Goal: Obtain resource: Download file/media

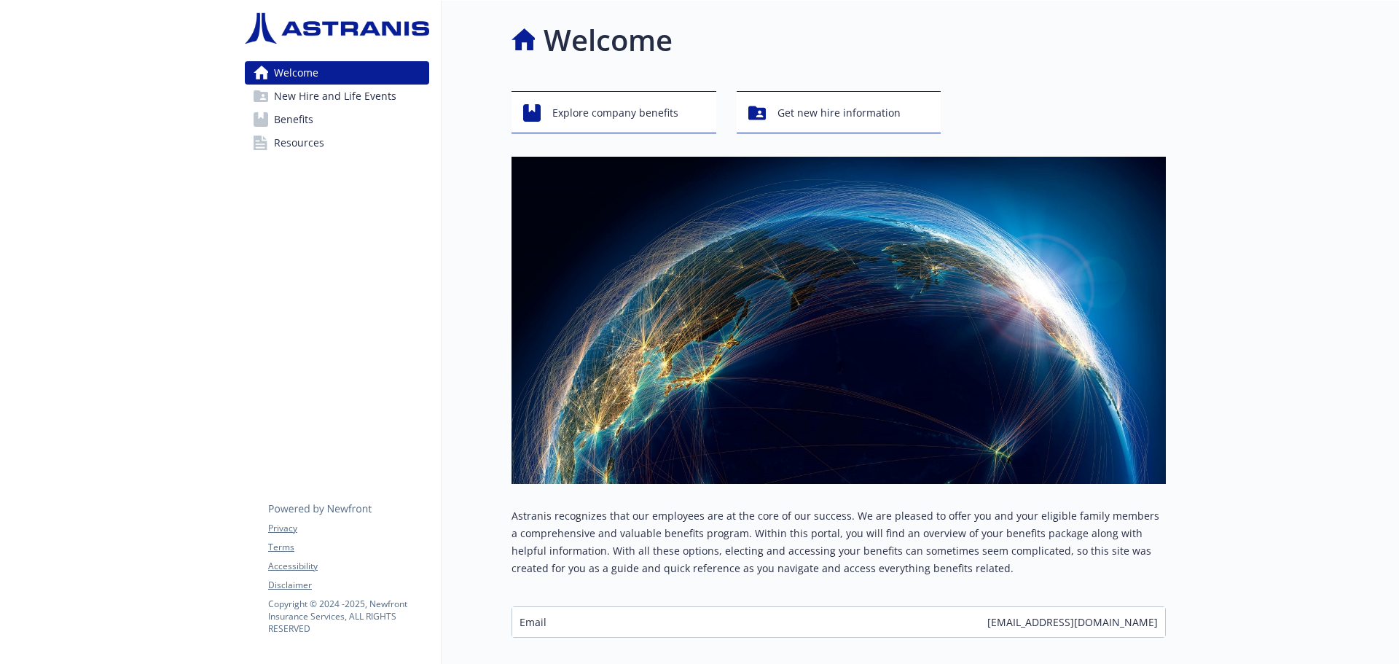
click at [299, 118] on span "Benefits" at bounding box center [293, 119] width 39 height 23
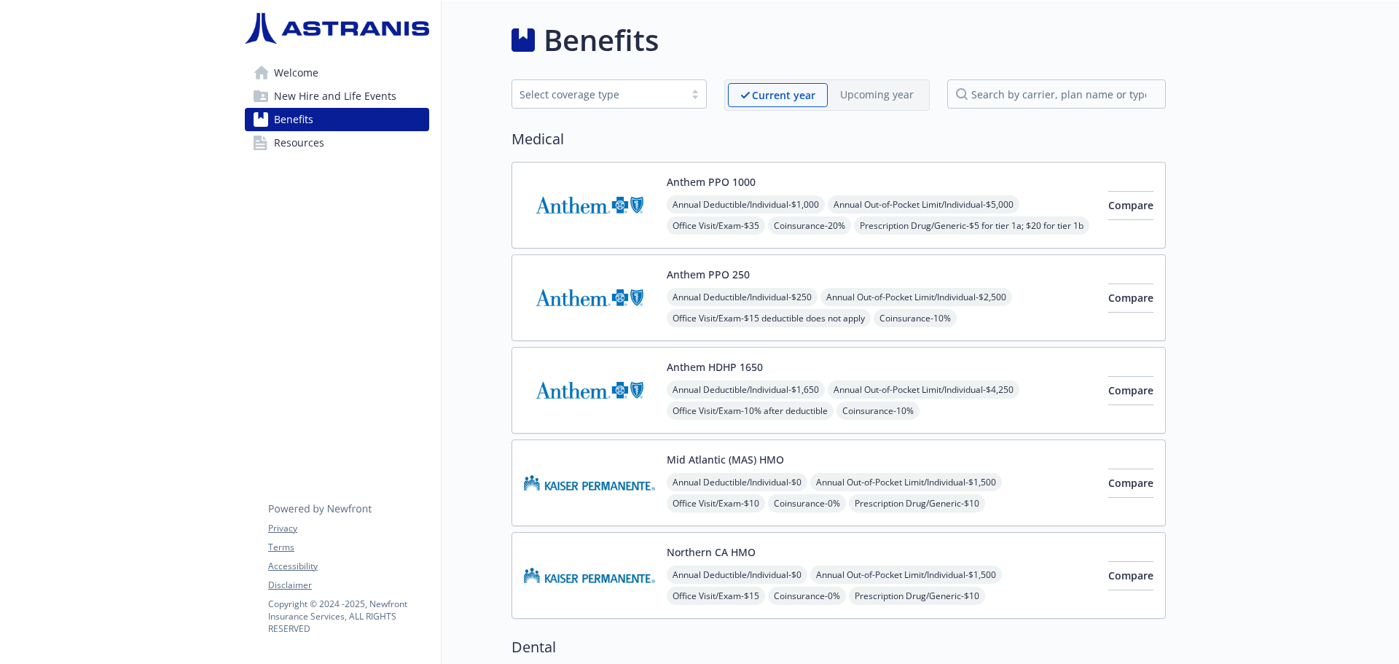
click at [292, 137] on span "Resources" at bounding box center [299, 142] width 50 height 23
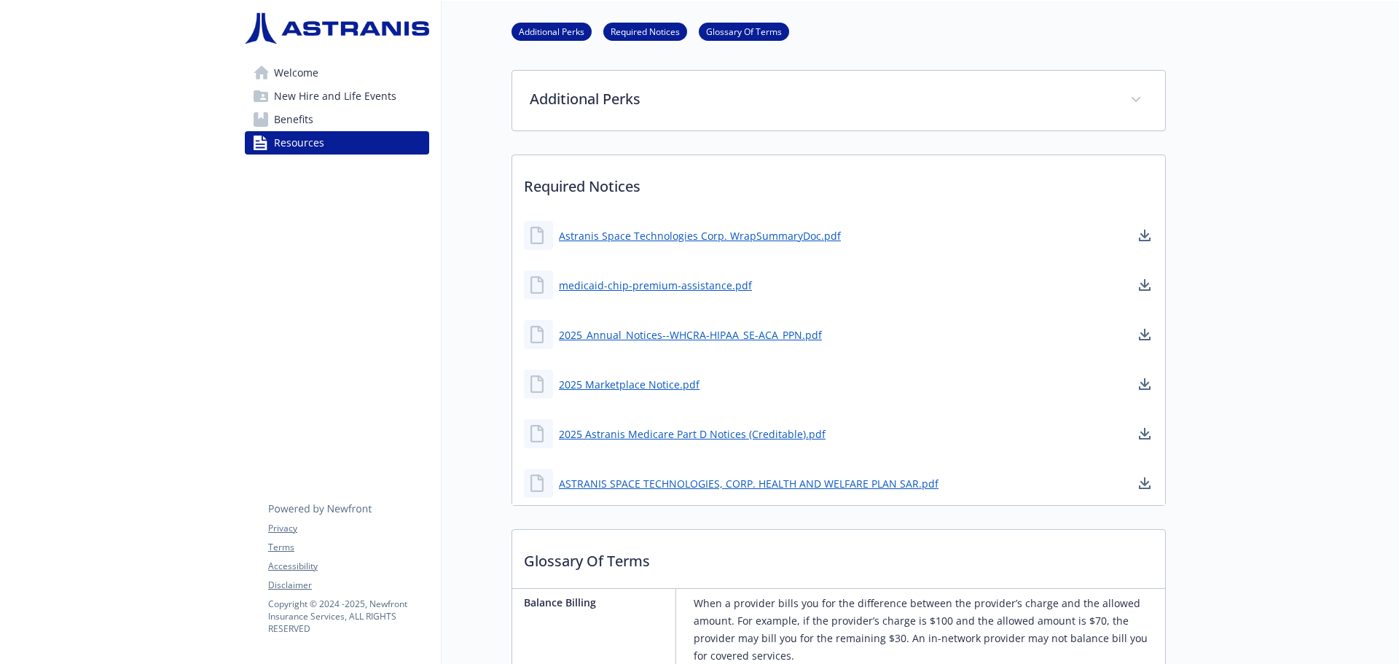
scroll to position [73, 0]
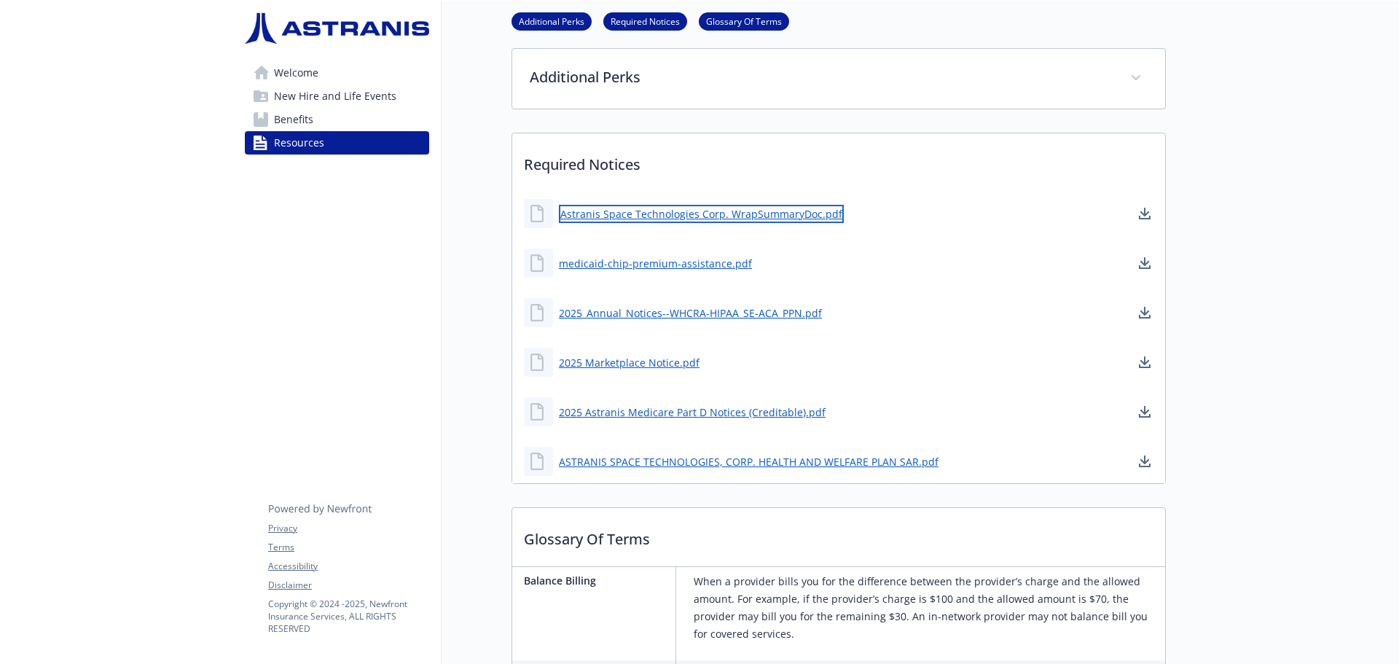
click at [624, 212] on link "Astranis Space Technologies Corp. WrapSummaryDoc.pdf" at bounding box center [701, 214] width 285 height 18
